Goal: Task Accomplishment & Management: Complete application form

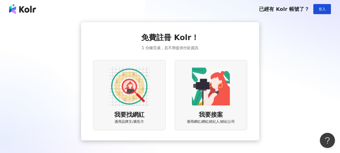
click at [122, 80] on img at bounding box center [129, 86] width 40 height 40
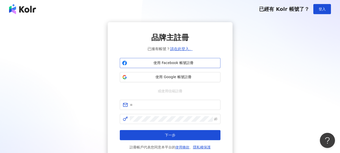
click at [185, 64] on span "使用 Facebook 帳號註冊" at bounding box center [173, 62] width 89 height 5
click at [171, 78] on span "使用 Google 帳號註冊" at bounding box center [173, 77] width 89 height 5
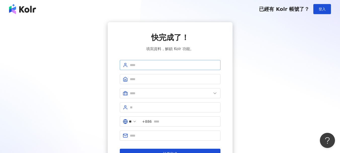
click at [197, 68] on span at bounding box center [170, 65] width 101 height 10
click at [163, 68] on span at bounding box center [170, 65] width 101 height 10
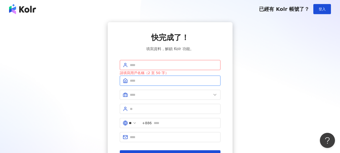
click at [156, 79] on input "text" at bounding box center [174, 81] width 88 height 6
click at [161, 63] on input "text" at bounding box center [174, 65] width 88 height 6
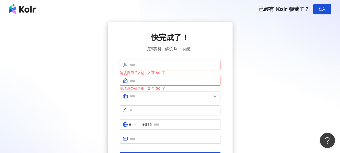
type input "*"
type input "***"
click at [154, 80] on input "text" at bounding box center [174, 81] width 88 height 6
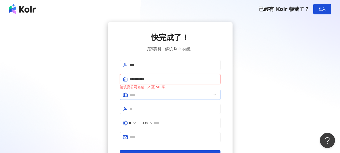
type input "**********"
click at [164, 94] on input "text" at bounding box center [171, 95] width 82 height 6
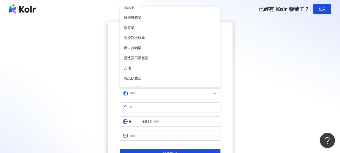
scroll to position [103, 0]
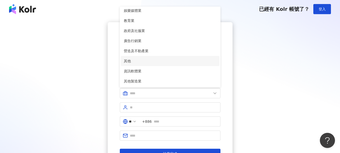
click at [142, 57] on li "其他" at bounding box center [170, 61] width 99 height 10
type input "**"
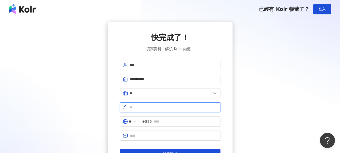
click at [146, 110] on input "text" at bounding box center [174, 108] width 88 height 6
type input "**"
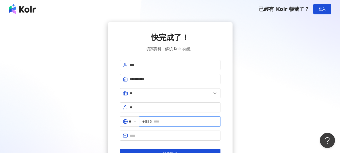
click at [172, 123] on input "text" at bounding box center [186, 122] width 64 height 6
type input "**********"
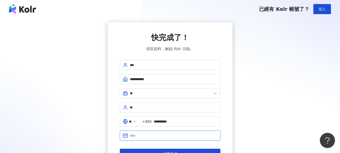
click at [190, 134] on input "text" at bounding box center [174, 136] width 88 height 6
type input "**********"
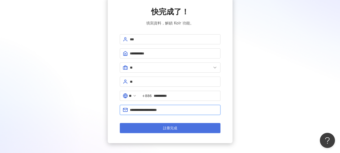
scroll to position [27, 0]
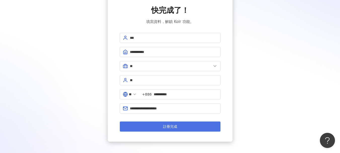
click at [149, 126] on button "註冊完成" at bounding box center [170, 126] width 101 height 10
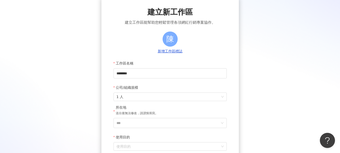
scroll to position [29, 0]
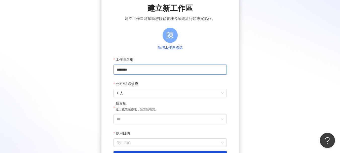
drag, startPoint x: 163, startPoint y: 69, endPoint x: 105, endPoint y: 68, distance: 57.9
click at [105, 68] on div "建立新工作區 建立工作區能幫助您輕鬆管理各項網紅行銷專案協作。 [PERSON_NAME]工作區標誌 工作區名稱 ******** 公司/組織規模 1 人 所…" at bounding box center [171, 82] width 138 height 178
click at [150, 69] on input "********" at bounding box center [170, 69] width 113 height 10
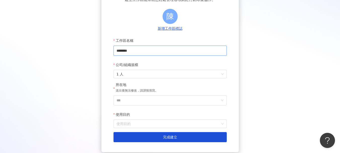
scroll to position [50, 0]
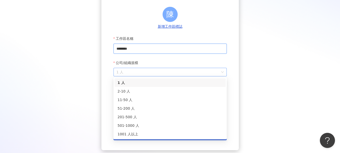
click at [145, 75] on span "1 人" at bounding box center [170, 72] width 107 height 8
click at [140, 89] on div "2-10 人" at bounding box center [170, 91] width 105 height 6
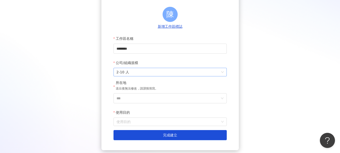
drag, startPoint x: 141, startPoint y: 77, endPoint x: 141, endPoint y: 75, distance: 2.5
click at [141, 77] on form "工作區名稱 ******** 公司/組織規模 2-10 人 所在地 送出後無法修改，請謹慎填寫。 *** 使用目的 使用目的 建立為測試工作區 完成建立" at bounding box center [170, 87] width 113 height 107
click at [141, 75] on span "2-10 人" at bounding box center [170, 72] width 107 height 8
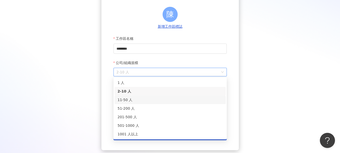
click at [135, 97] on div "11-50 人" at bounding box center [170, 100] width 105 height 6
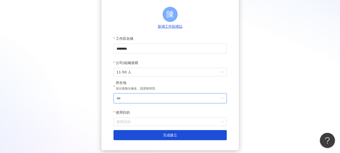
click at [137, 99] on input "***" at bounding box center [168, 98] width 103 height 10
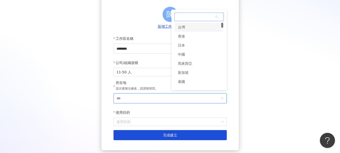
click at [196, 28] on div "台灣" at bounding box center [199, 27] width 48 height 9
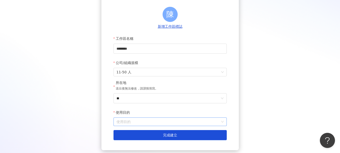
click at [149, 123] on input "使用目的" at bounding box center [170, 122] width 107 height 8
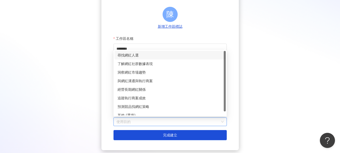
click at [164, 55] on div "尋找網紅人選" at bounding box center [170, 55] width 105 height 6
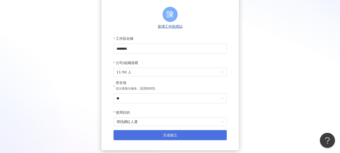
click at [163, 132] on button "完成建立" at bounding box center [170, 135] width 113 height 10
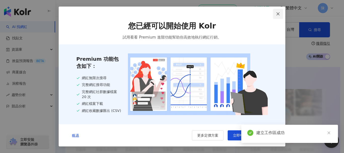
click at [277, 14] on icon "close" at bounding box center [278, 14] width 4 height 4
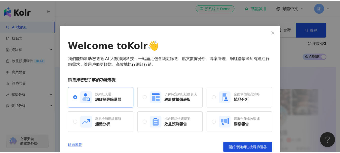
scroll to position [6, 0]
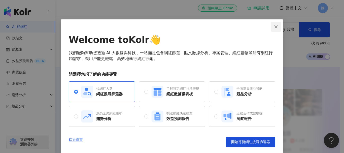
click at [275, 26] on icon "close" at bounding box center [276, 26] width 3 height 3
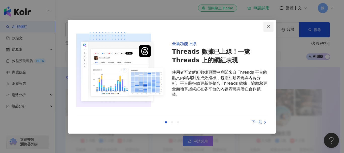
click at [269, 24] on button "Close" at bounding box center [268, 27] width 10 height 10
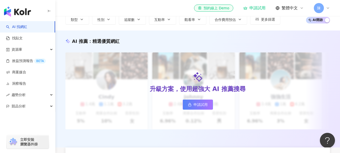
scroll to position [0, 0]
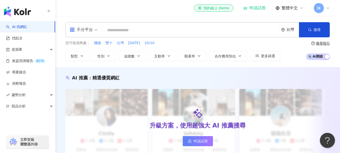
click at [144, 27] on input "search" at bounding box center [191, 30] width 173 height 10
click at [143, 31] on input "search" at bounding box center [191, 30] width 173 height 10
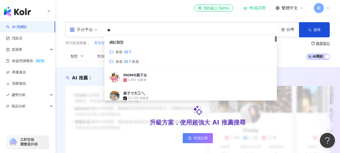
click at [130, 52] on mark "親子" at bounding box center [128, 52] width 7 height 4
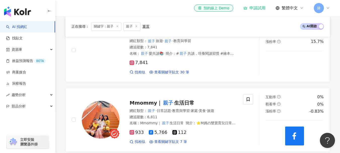
scroll to position [180, 0]
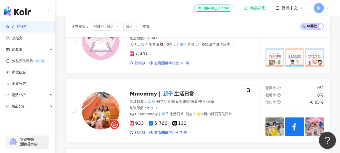
type input "**"
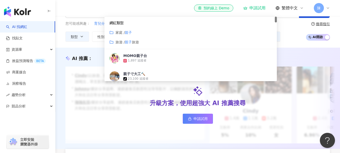
scroll to position [0, 0]
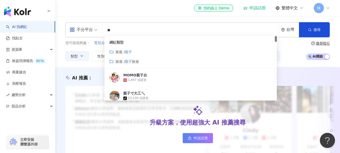
click at [96, 28] on span "不分平台" at bounding box center [84, 30] width 28 height 8
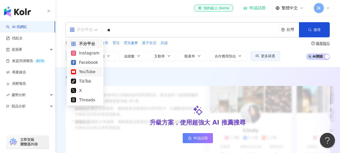
click at [82, 73] on div "YouTube" at bounding box center [85, 72] width 28 height 6
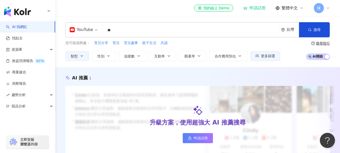
click at [118, 30] on input "**" at bounding box center [191, 30] width 172 height 10
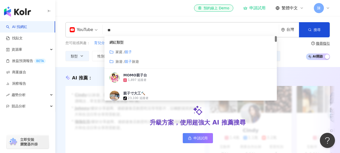
click at [131, 62] on mark "親子" at bounding box center [128, 61] width 7 height 4
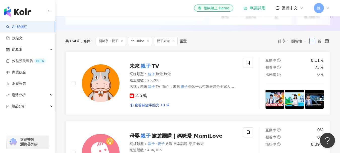
scroll to position [135, 0]
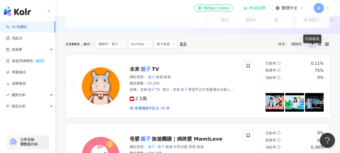
click at [314, 46] on icon at bounding box center [313, 44] width 4 height 4
click at [328, 46] on icon at bounding box center [327, 44] width 4 height 4
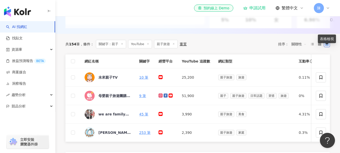
click at [328, 46] on icon at bounding box center [327, 44] width 4 height 4
click at [321, 46] on icon at bounding box center [320, 44] width 4 height 4
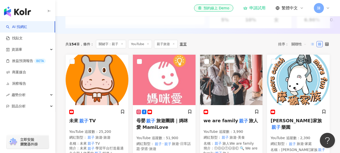
click at [315, 47] on label at bounding box center [313, 44] width 6 height 6
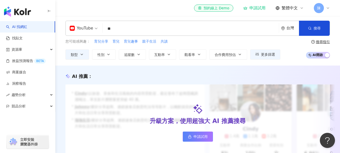
scroll to position [0, 0]
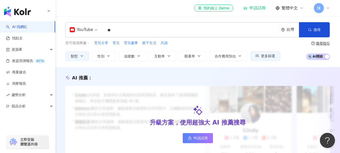
click at [126, 33] on input "**" at bounding box center [191, 30] width 172 height 10
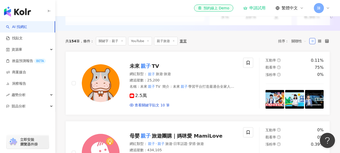
scroll to position [94, 0]
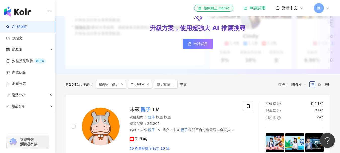
click at [284, 88] on div "排序： 關聯性" at bounding box center [293, 84] width 31 height 8
click at [296, 87] on span "關聯性" at bounding box center [299, 84] width 15 height 8
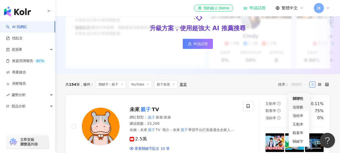
click at [303, 107] on div "追蹤數" at bounding box center [299, 107] width 13 height 6
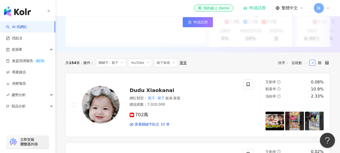
scroll to position [129, 0]
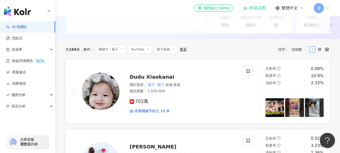
click at [311, 51] on icon at bounding box center [313, 50] width 4 height 4
click at [305, 52] on span "追蹤數" at bounding box center [299, 49] width 15 height 8
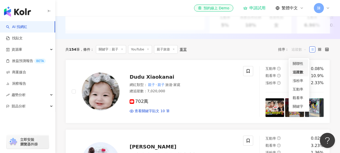
click at [301, 62] on div "關聯性" at bounding box center [299, 64] width 13 height 6
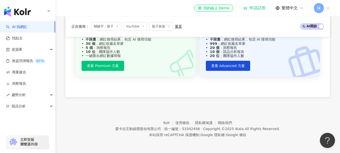
scroll to position [681, 0]
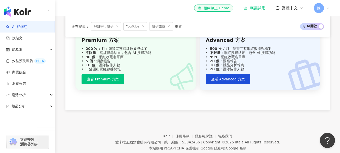
scroll to position [129, 0]
